Goal: Register for event/course

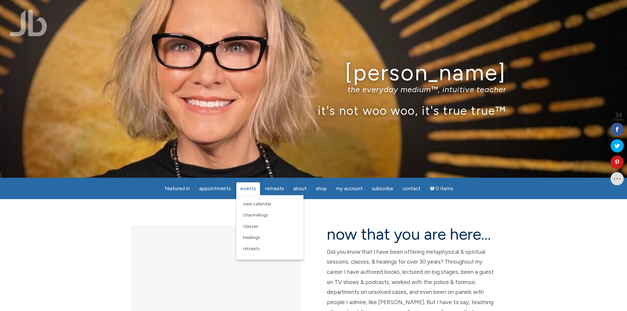
click at [249, 186] on span "Events" at bounding box center [248, 189] width 16 height 6
click at [258, 205] on span "View Calendar" at bounding box center [257, 204] width 29 height 6
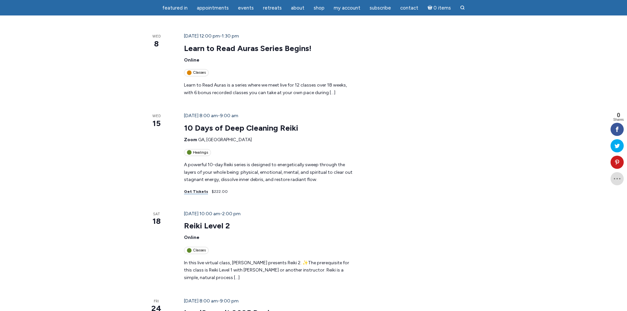
scroll to position [725, 0]
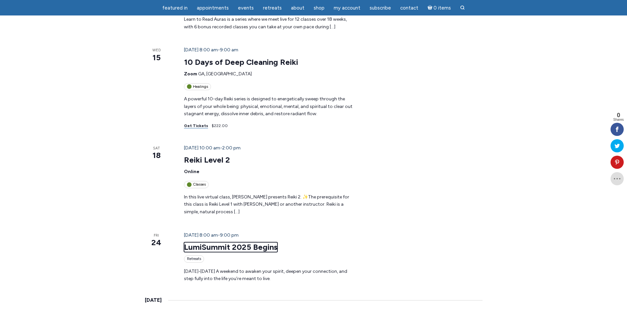
click at [226, 242] on link "LumiSummit 2025 Begins" at bounding box center [231, 247] width 94 height 10
